Goal: Information Seeking & Learning: Understand process/instructions

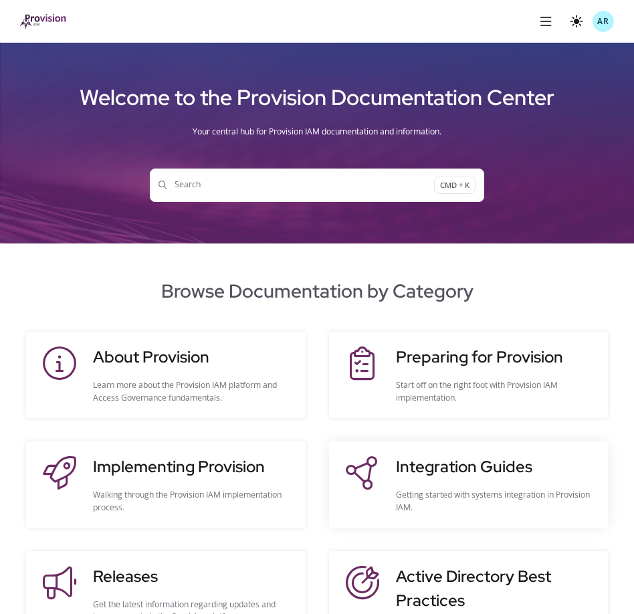
click at [423, 475] on h3 "Integration Guides" at bounding box center [495, 467] width 199 height 24
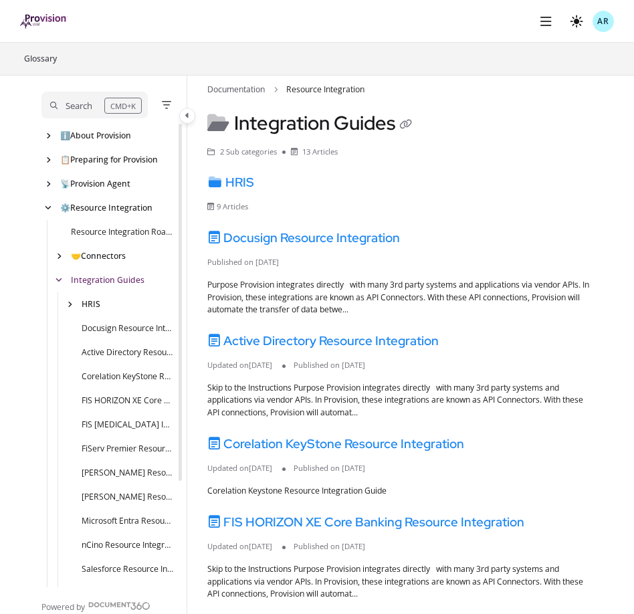
scroll to position [24, 0]
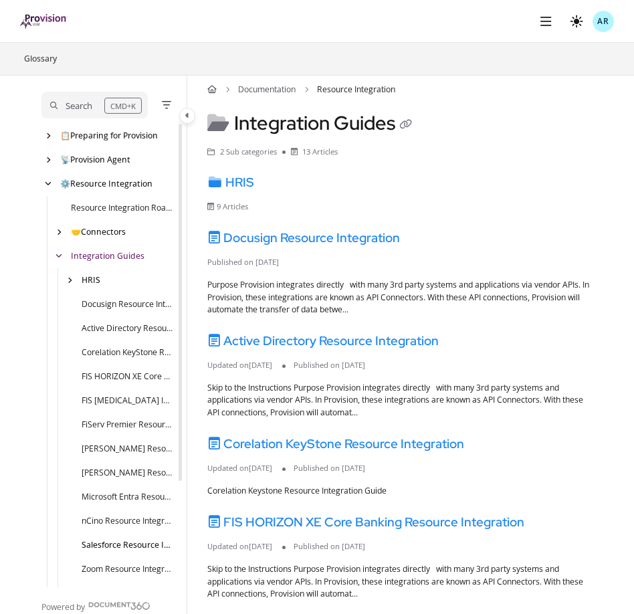
click at [106, 547] on link "Salesforce Resource Integration" at bounding box center [128, 545] width 92 height 13
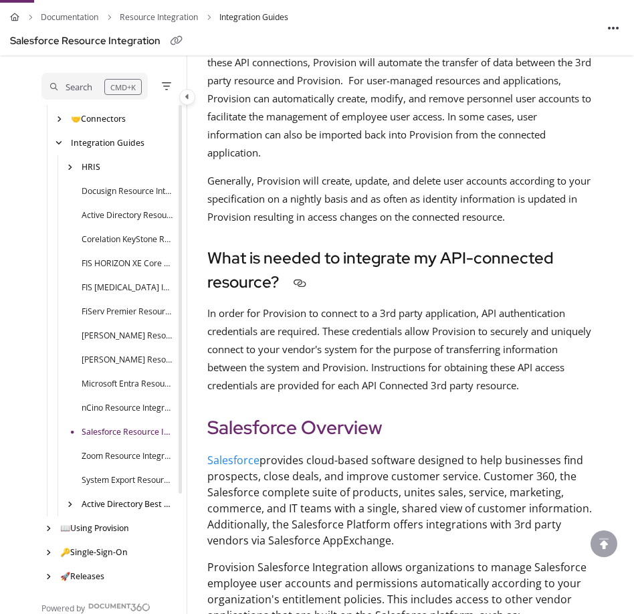
scroll to position [239, 0]
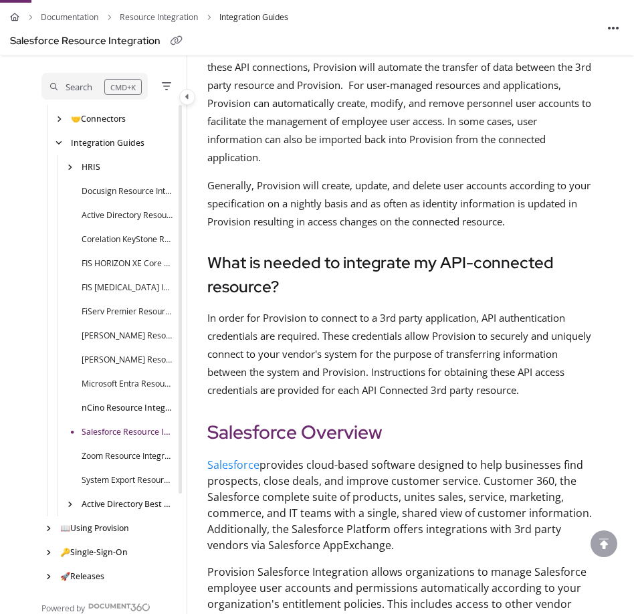
click at [98, 413] on link "nCino Resource Integration" at bounding box center [128, 408] width 92 height 13
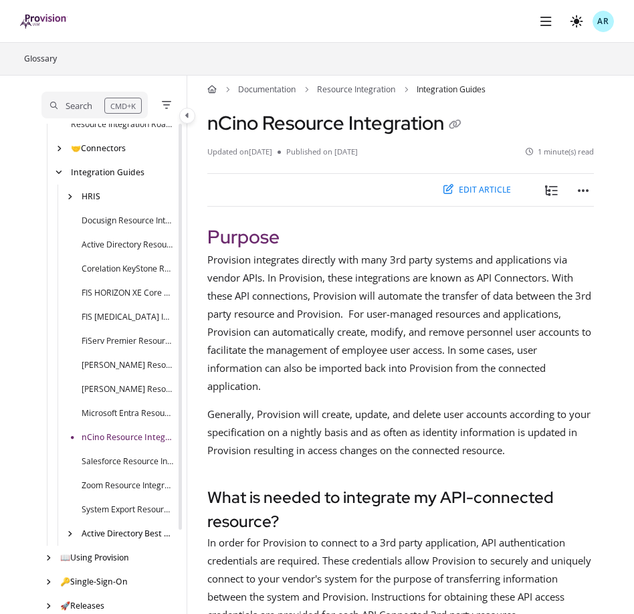
scroll to position [139, 0]
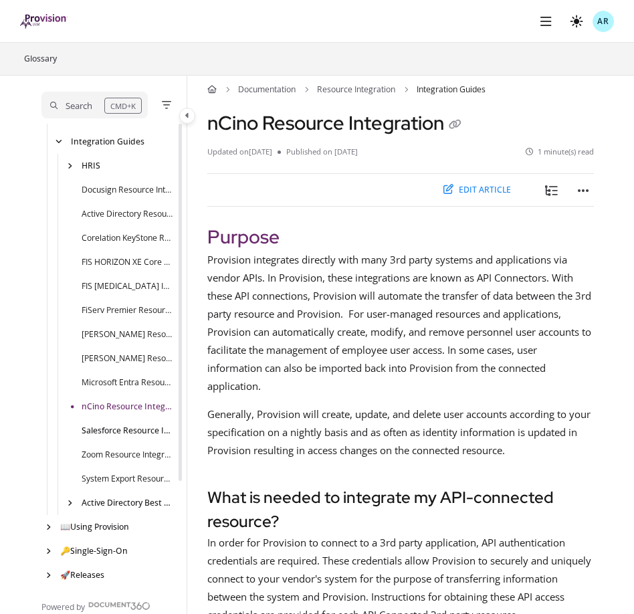
click at [101, 430] on link "Salesforce Resource Integration" at bounding box center [128, 431] width 92 height 13
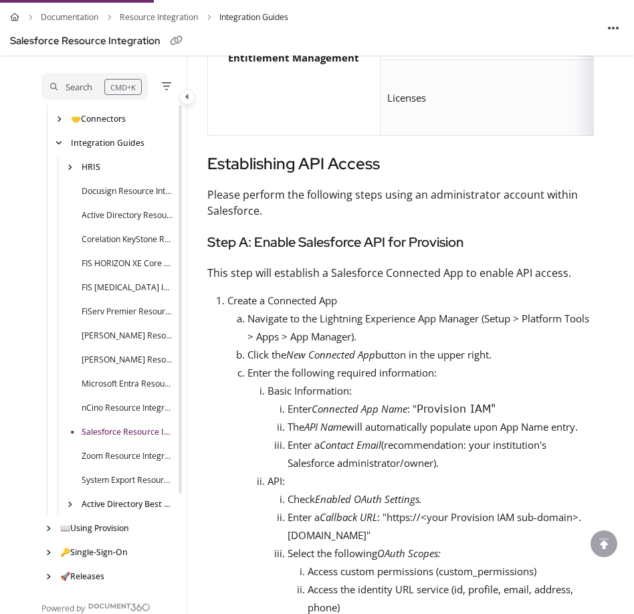
scroll to position [1164, 0]
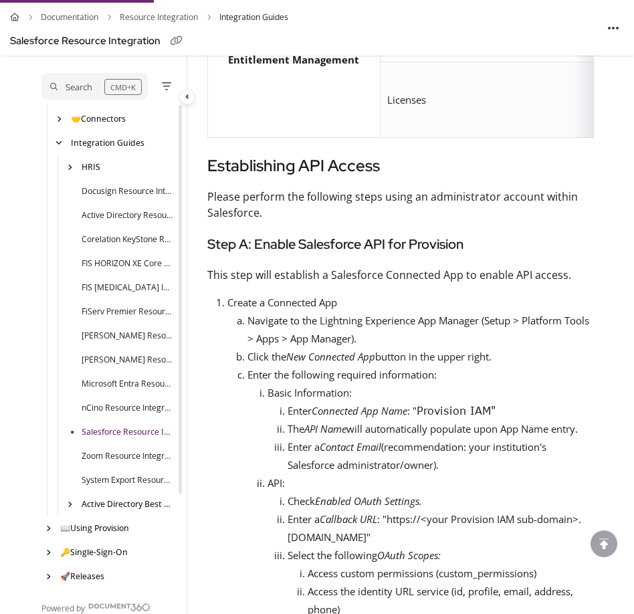
click at [334, 439] on p "Enter a Contact Email (recommendation: your institution's Salesforce administra…" at bounding box center [441, 456] width 306 height 36
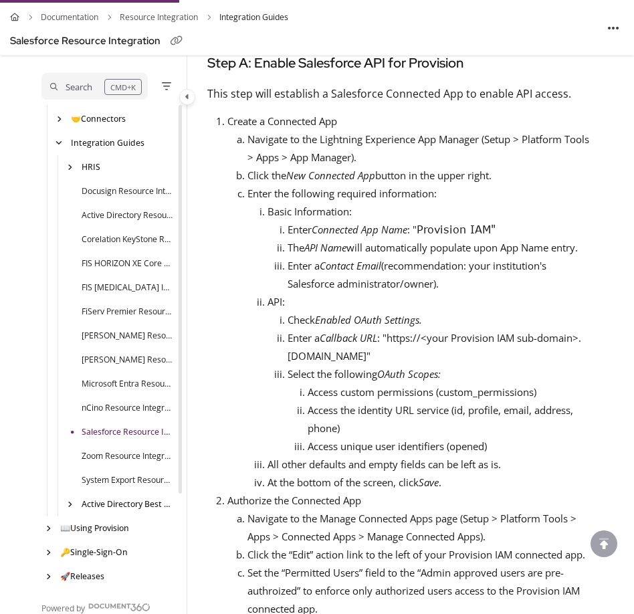
scroll to position [1342, 0]
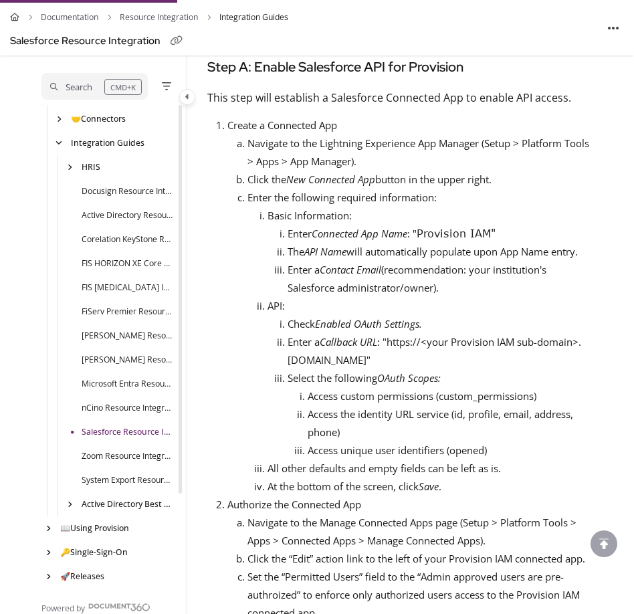
click at [296, 342] on p "Enter a Callback URL : "https://<your Provision IAM sub-domain>.[DOMAIN_NAME]"" at bounding box center [441, 351] width 306 height 36
click at [397, 344] on p "Enter a Callback URL : "https://<your Provision IAM sub-domain>.[DOMAIN_NAME]"" at bounding box center [441, 351] width 306 height 36
drag, startPoint x: 417, startPoint y: 359, endPoint x: 387, endPoint y: 339, distance: 35.6
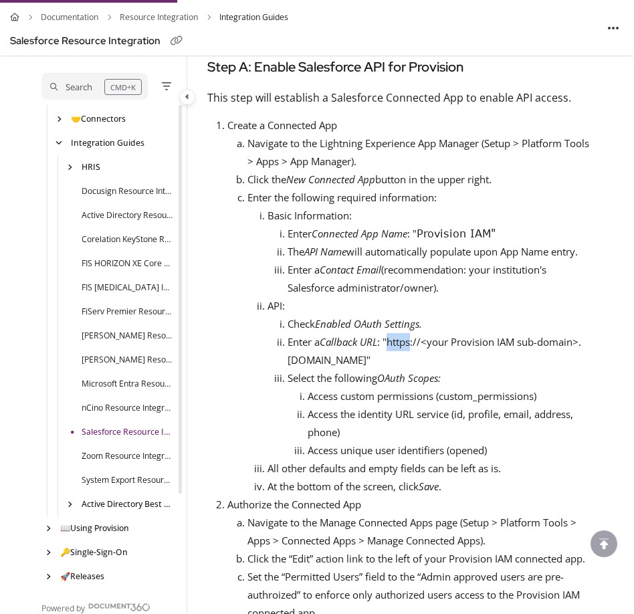
click at [387, 339] on p "Enter a Callback URL : "https://<your Provision IAM sub-domain>.[DOMAIN_NAME]"" at bounding box center [441, 351] width 306 height 36
click at [422, 357] on p "Enter a Callback URL : "https://<your Provision IAM sub-domain>.[DOMAIN_NAME]"" at bounding box center [441, 351] width 306 height 36
drag, startPoint x: 418, startPoint y: 360, endPoint x: 387, endPoint y: 345, distance: 33.5
click at [387, 345] on p "Enter a Callback URL : "https://<your Provision IAM sub-domain>.[DOMAIN_NAME]"" at bounding box center [441, 351] width 306 height 36
click at [420, 362] on p "Enter a Callback URL : "https://<your Provision IAM sub-domain>.[DOMAIN_NAME]"" at bounding box center [441, 351] width 306 height 36
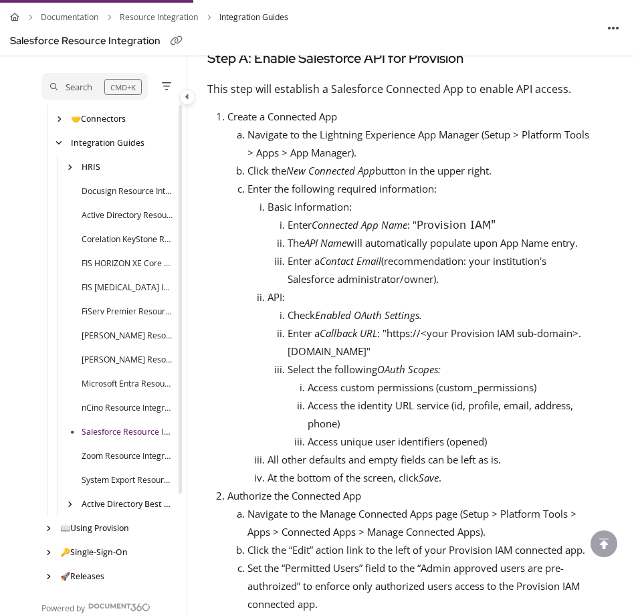
scroll to position [1288, 0]
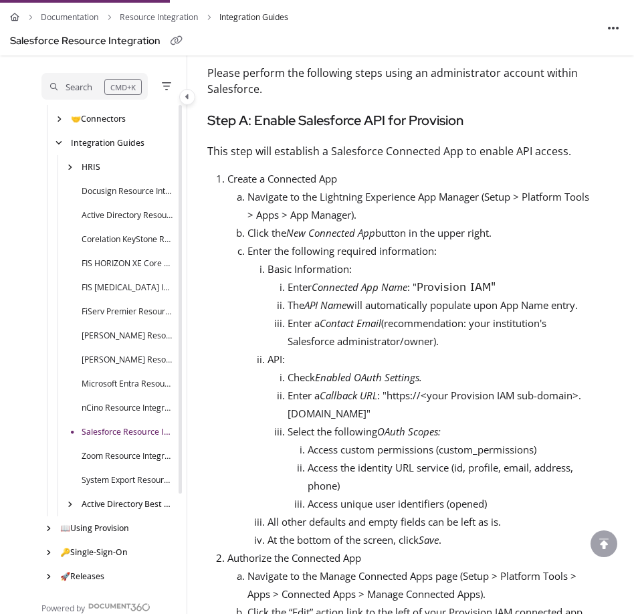
drag, startPoint x: 420, startPoint y: 414, endPoint x: 387, endPoint y: 395, distance: 38.1
click at [387, 395] on p "Enter a Callback URL : "https://<your Provision IAM sub-domain>.[DOMAIN_NAME]"" at bounding box center [441, 405] width 306 height 36
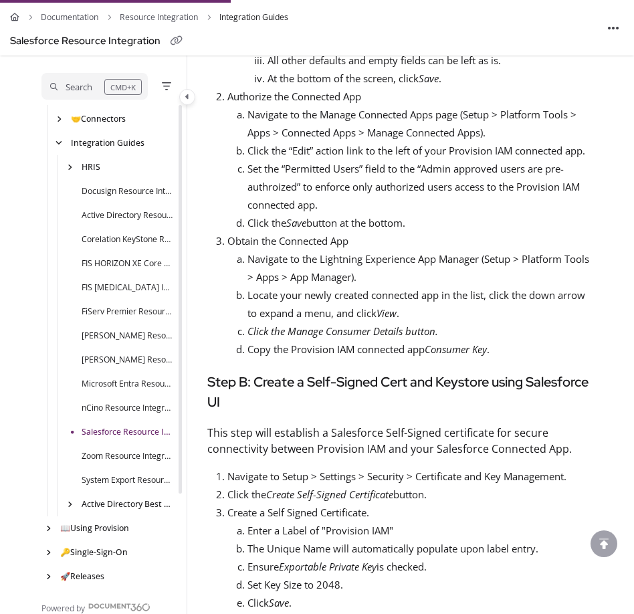
scroll to position [1752, 0]
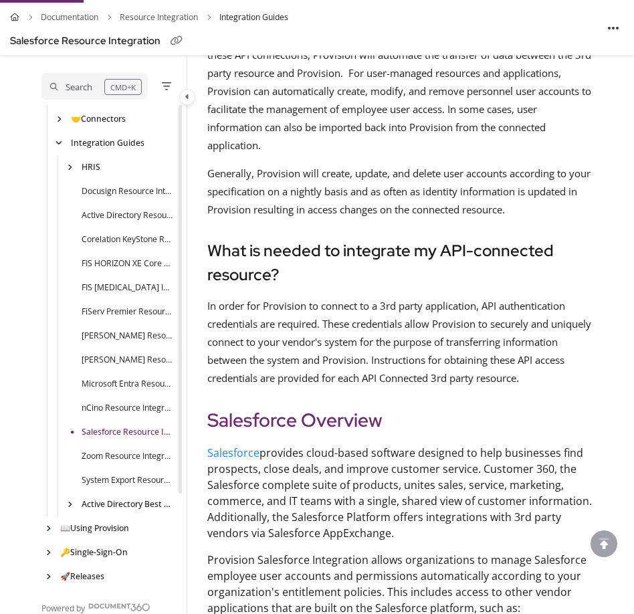
scroll to position [0, 0]
